Goal: Navigation & Orientation: Find specific page/section

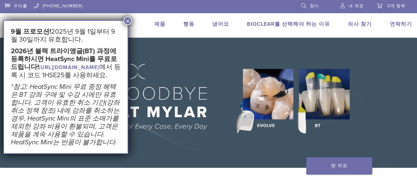
click at [53, 71] on font "[URL][DOMAIN_NAME]" at bounding box center [69, 67] width 60 height 7
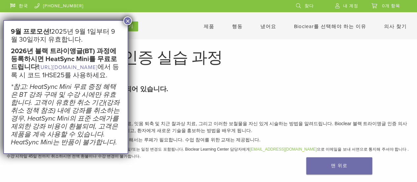
click at [131, 21] on button "×" at bounding box center [127, 20] width 9 height 9
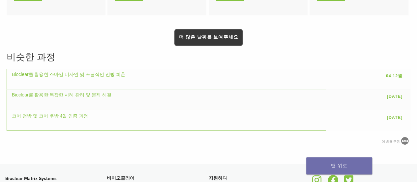
scroll to position [527, 0]
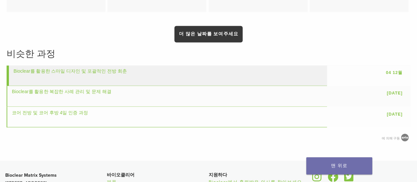
click at [121, 74] on td "Bioclear를 활용한 스마일 디자인 및 포괄적인 전방 회춘" at bounding box center [167, 75] width 320 height 20
click at [98, 68] on font "Bioclear를 활용한 스마일 디자인 및 포괄적인 전방 회춘" at bounding box center [70, 70] width 113 height 5
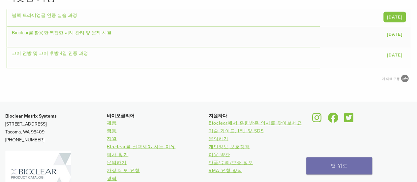
scroll to position [710, 0]
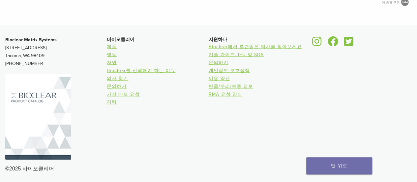
click at [31, 133] on img at bounding box center [38, 116] width 66 height 85
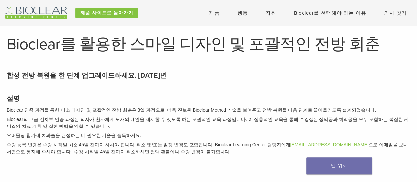
scroll to position [0, 0]
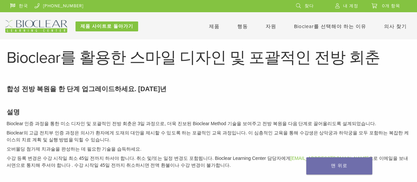
click at [333, 26] on font "Bioclear를 선택해야 하는 이유" at bounding box center [330, 26] width 72 height 6
click at [334, 25] on font "Bioclear를 선택해야 하는 이유" at bounding box center [330, 26] width 72 height 6
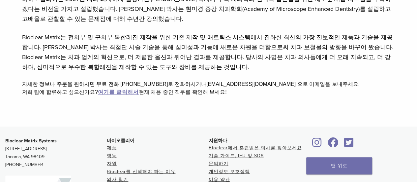
scroll to position [198, 0]
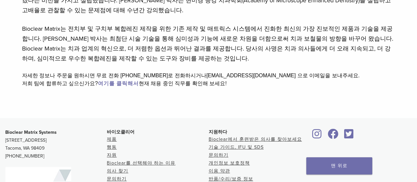
click at [117, 85] on font "여기를 클릭해서" at bounding box center [118, 83] width 41 height 7
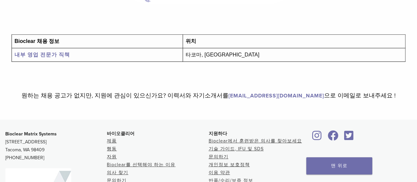
scroll to position [165, 0]
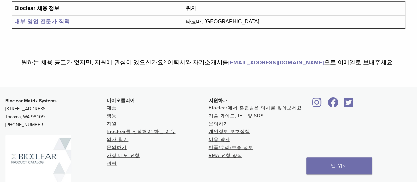
click at [49, 23] on font "내부 영업 전문가 직책" at bounding box center [42, 21] width 55 height 7
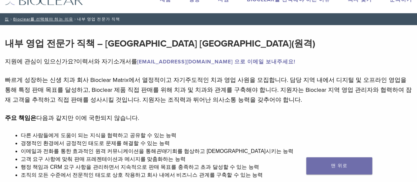
scroll to position [33, 0]
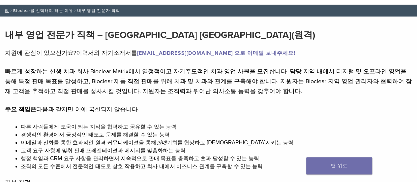
click at [49, 9] on font "Bioclear를 선택해야 하는 이유" at bounding box center [43, 10] width 60 height 5
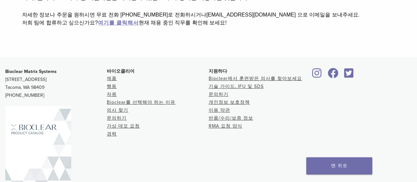
scroll to position [264, 0]
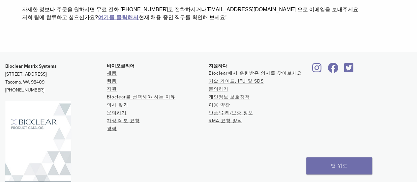
click at [246, 74] on font "Bioclear에서 훈련받은 의사를 찾아보세요" at bounding box center [255, 73] width 93 height 6
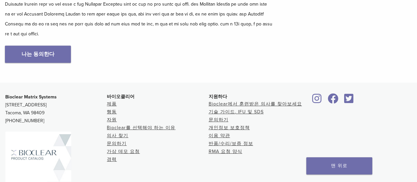
scroll to position [132, 0]
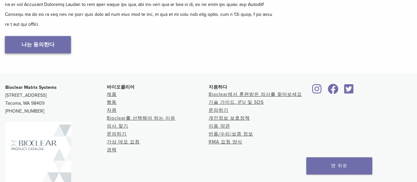
click at [53, 53] on link "나는 동의한다" at bounding box center [38, 44] width 66 height 17
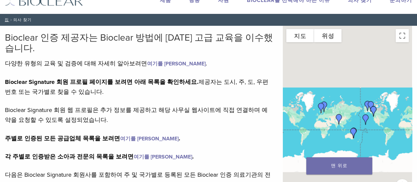
scroll to position [33, 0]
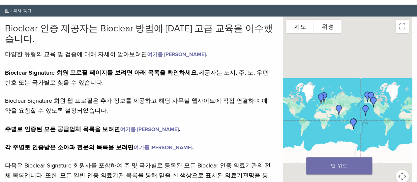
click at [153, 54] on font "여기를 클릭하세요" at bounding box center [176, 54] width 59 height 7
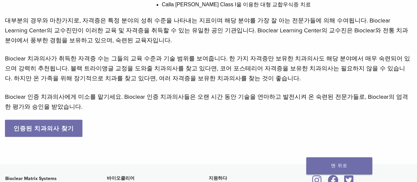
scroll to position [626, 0]
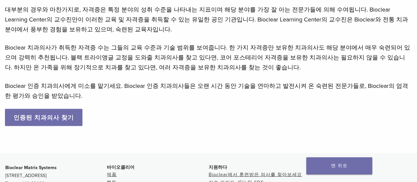
click at [65, 114] on font "인증된 치과의사 찾기" at bounding box center [44, 117] width 60 height 7
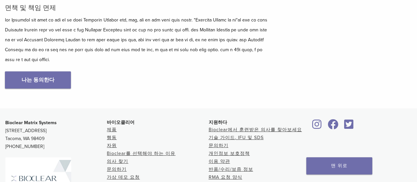
scroll to position [99, 0]
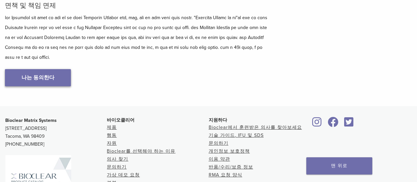
click at [32, 81] on font "나는 동의한다" at bounding box center [37, 77] width 33 height 7
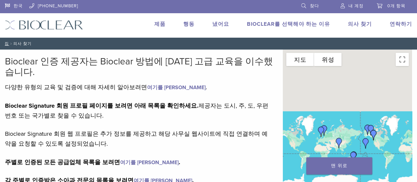
click at [167, 86] on font "여기를 [PERSON_NAME]" at bounding box center [176, 87] width 59 height 7
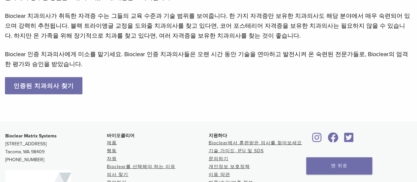
scroll to position [659, 0]
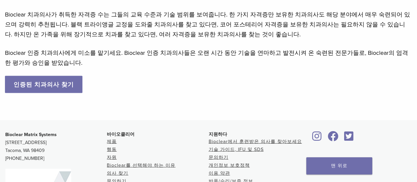
click at [49, 82] on font "인증된 치과의사 찾기" at bounding box center [44, 84] width 60 height 7
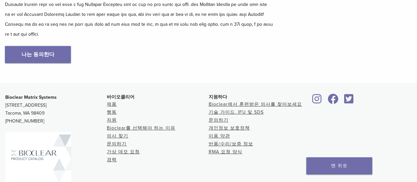
scroll to position [132, 0]
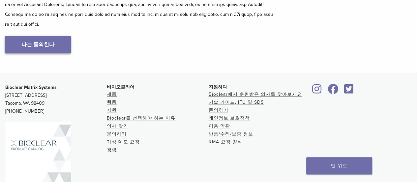
click at [52, 53] on link "나는 동의한다" at bounding box center [38, 44] width 66 height 17
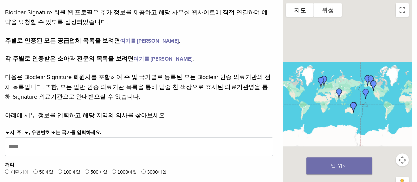
scroll to position [132, 0]
